Goal: Task Accomplishment & Management: Manage account settings

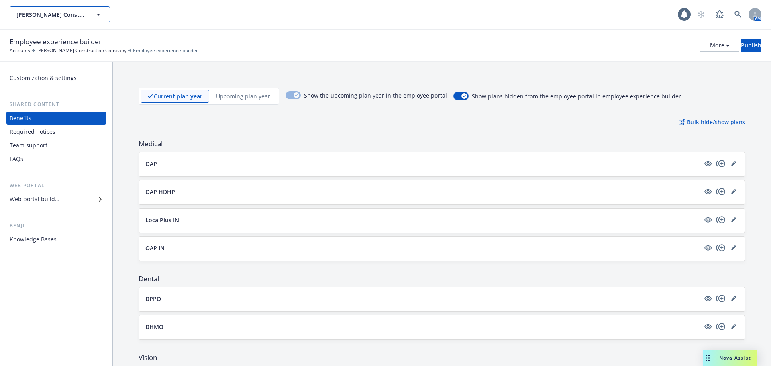
click at [54, 16] on span "[PERSON_NAME] Construction Company" at bounding box center [51, 14] width 70 height 8
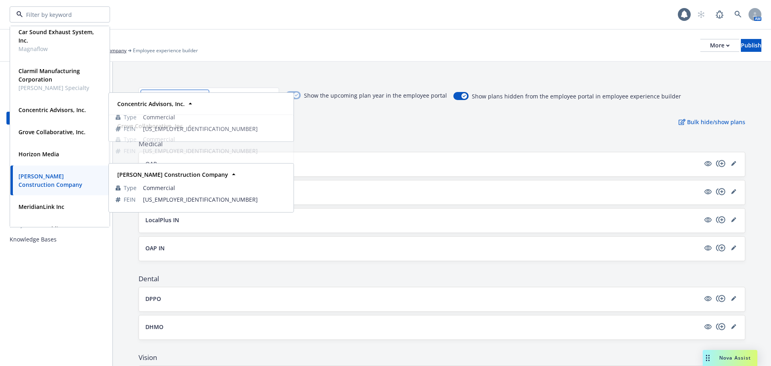
scroll to position [80, 0]
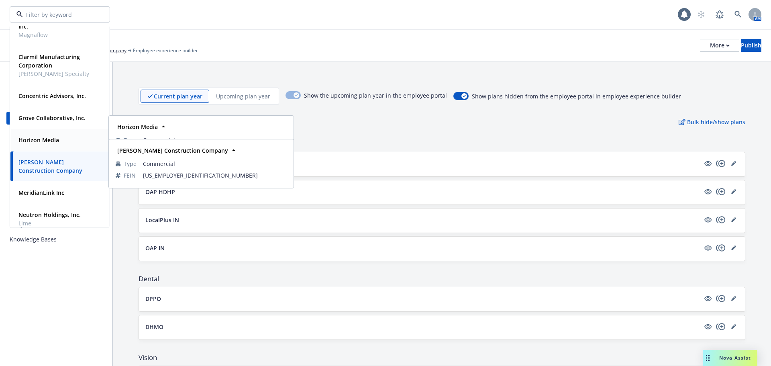
click at [42, 140] on strong "Horizon Media" at bounding box center [38, 140] width 41 height 8
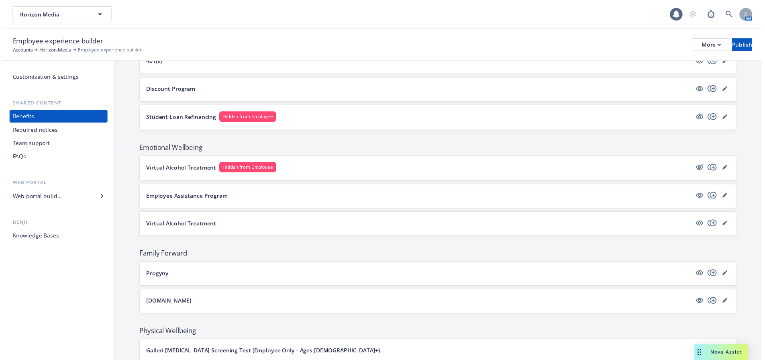
scroll to position [1045, 0]
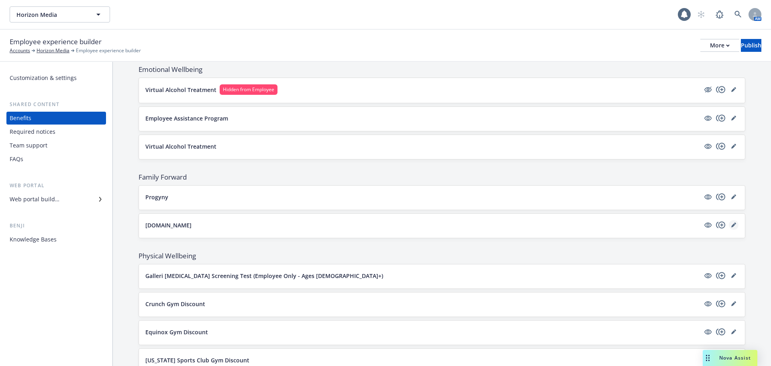
click at [732, 226] on icon "editPencil" at bounding box center [734, 225] width 4 height 4
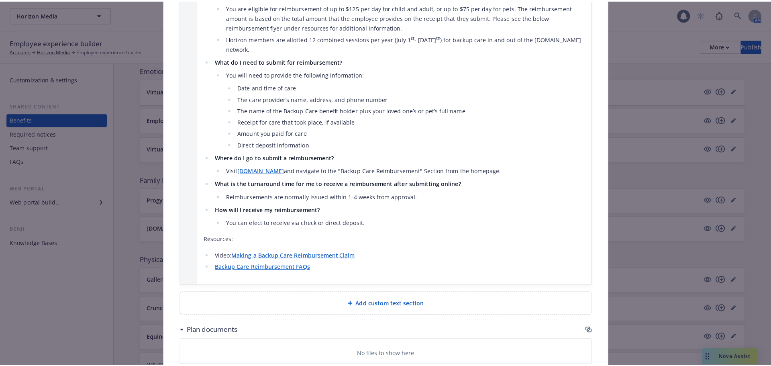
scroll to position [1294, 0]
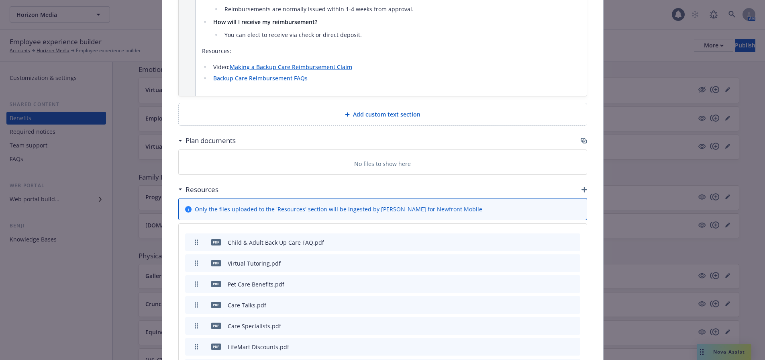
click at [378, 110] on span "Add custom text section" at bounding box center [386, 114] width 67 height 8
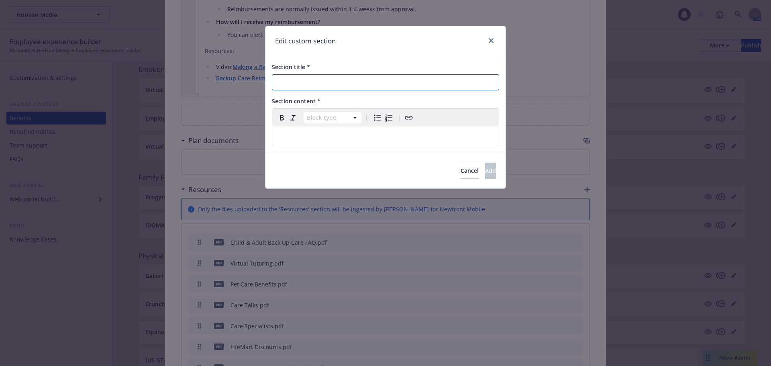
click at [364, 82] on input "Section title *" at bounding box center [385, 82] width 227 height 16
type input "Resource Links"
click at [431, 145] on div "editable markdown" at bounding box center [385, 136] width 227 height 19
click at [379, 121] on icon "Bulleted list" at bounding box center [377, 118] width 7 height 6
select select
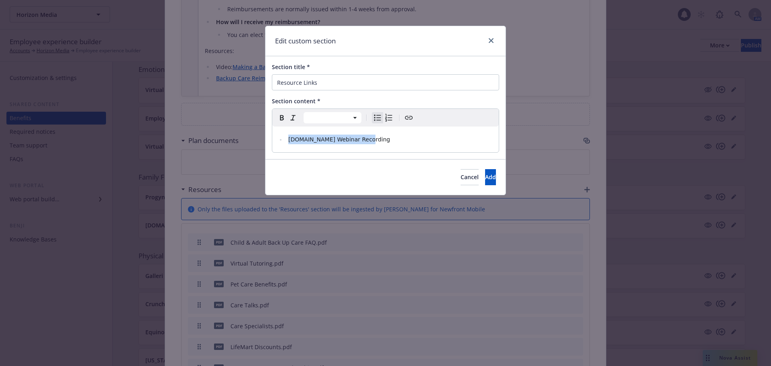
drag, startPoint x: 379, startPoint y: 145, endPoint x: 290, endPoint y: 142, distance: 89.2
click at [290, 142] on div "[DOMAIN_NAME] Webinar Recording" at bounding box center [385, 140] width 227 height 26
click at [409, 119] on icon "Create link" at bounding box center [409, 118] width 10 height 10
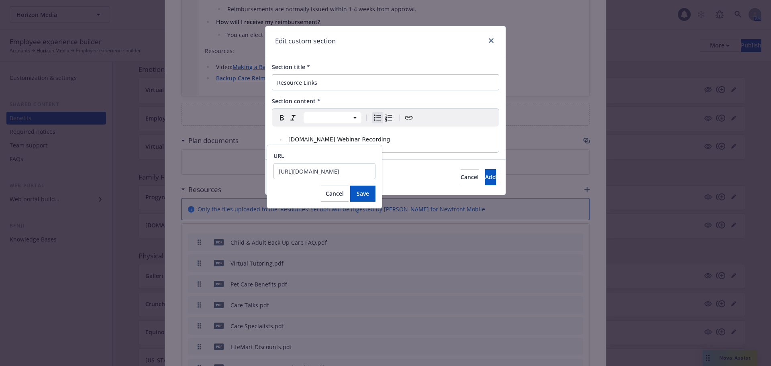
scroll to position [0, 78]
type input "[URL][DOMAIN_NAME]"
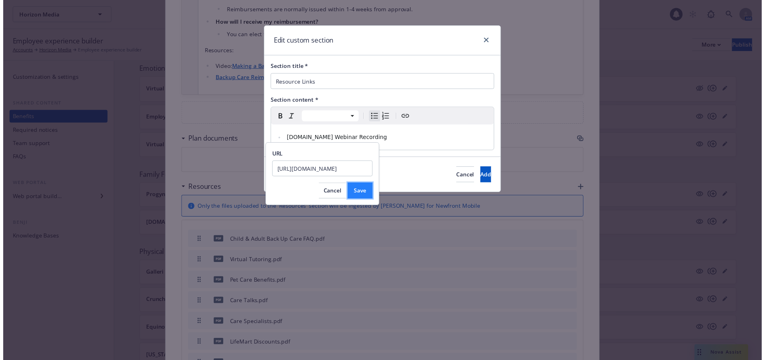
scroll to position [0, 0]
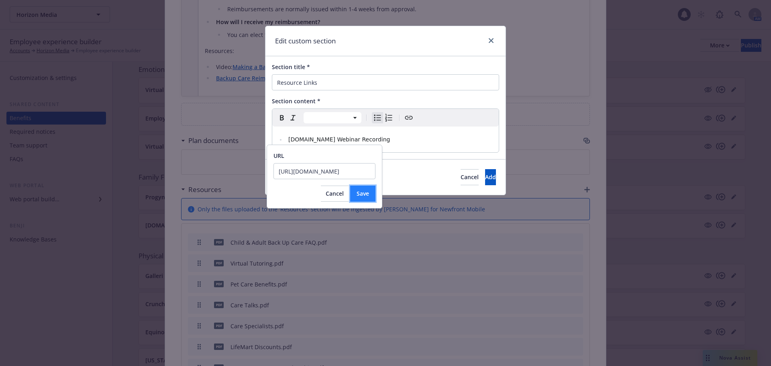
click at [362, 190] on span "Save" at bounding box center [363, 194] width 12 height 8
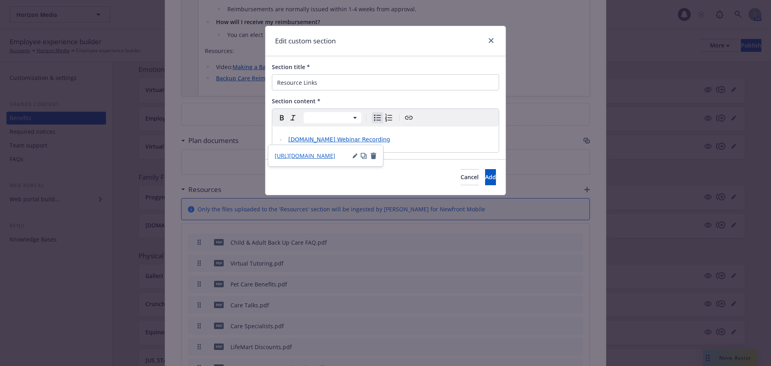
click at [406, 142] on li "[DOMAIN_NAME] Webinar Recording" at bounding box center [390, 140] width 208 height 10
click at [485, 178] on button "Add" at bounding box center [490, 177] width 11 height 16
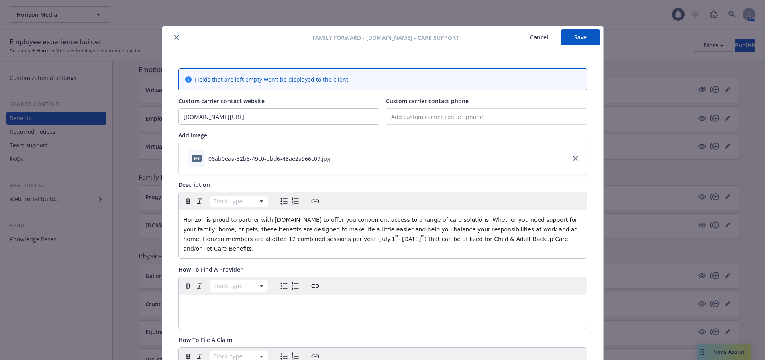
click at [590, 29] on button "Save" at bounding box center [580, 37] width 39 height 16
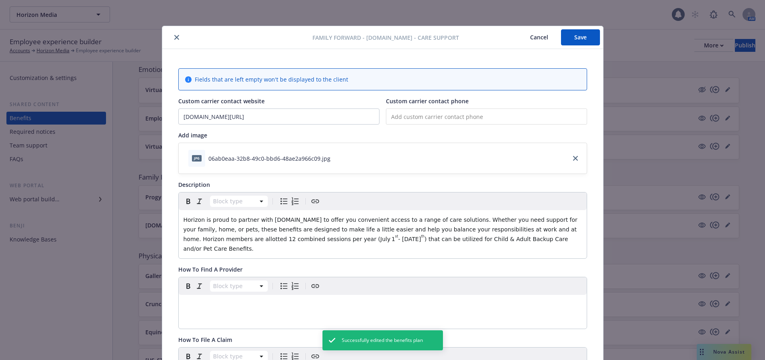
click at [174, 38] on icon "close" at bounding box center [176, 37] width 5 height 5
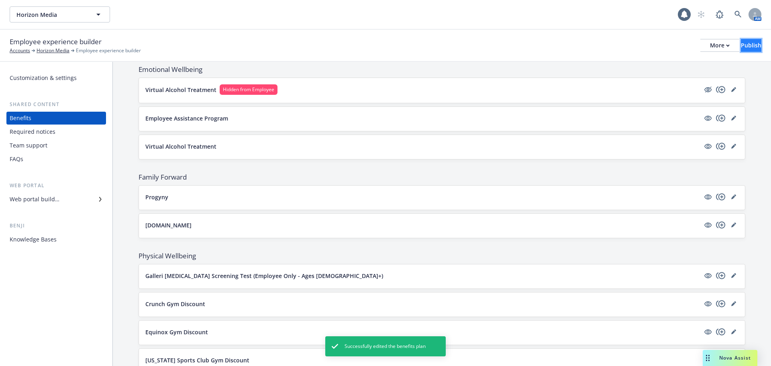
click at [746, 42] on div "Publish" at bounding box center [751, 45] width 20 height 12
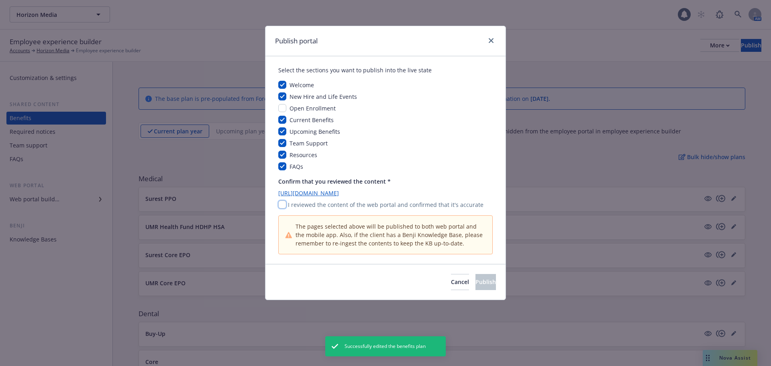
click at [281, 203] on input "checkbox" at bounding box center [282, 204] width 8 height 8
checkbox input "true"
click at [476, 280] on button "Publish" at bounding box center [486, 282] width 20 height 16
